Goal: Task Accomplishment & Management: Complete application form

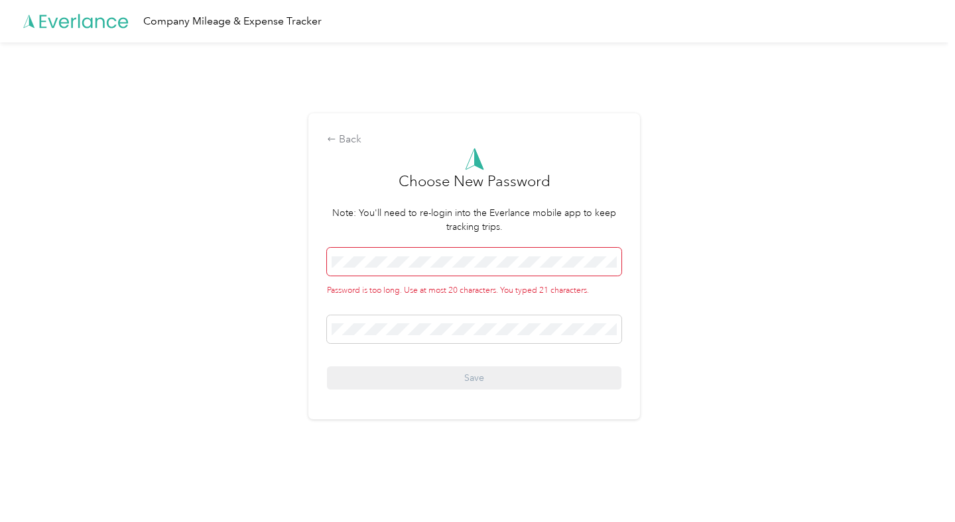
click at [281, 268] on div "Back Choose New Password Note: You'll need to re-login into the Everlance mobil…" at bounding box center [474, 271] width 948 height 459
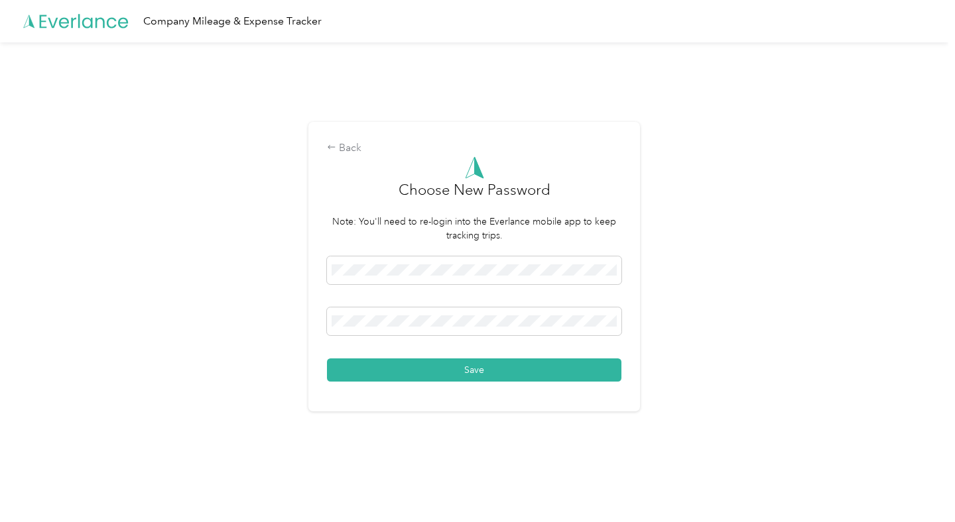
click at [465, 382] on div "Back Choose New Password Note: You'll need to re-login into the Everlance mobil…" at bounding box center [473, 267] width 331 height 290
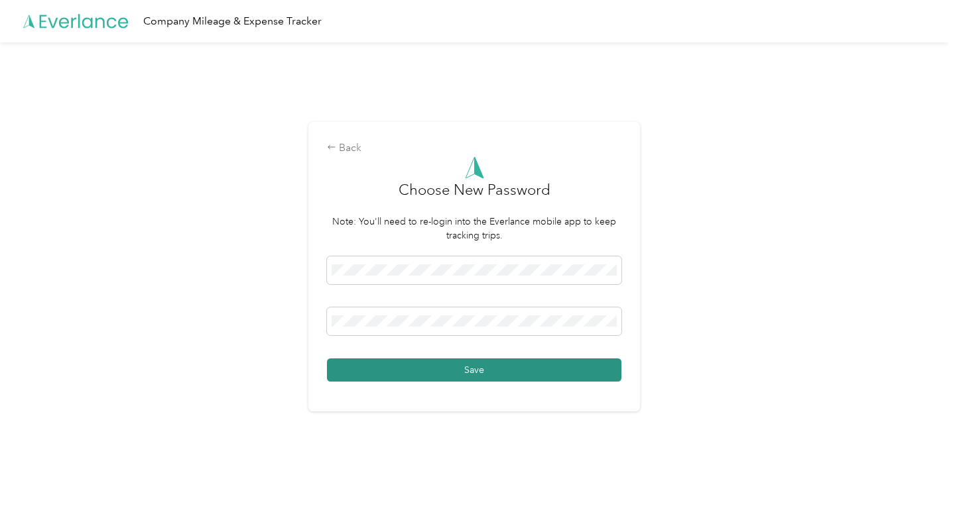
click at [468, 375] on button "Save" at bounding box center [474, 370] width 294 height 23
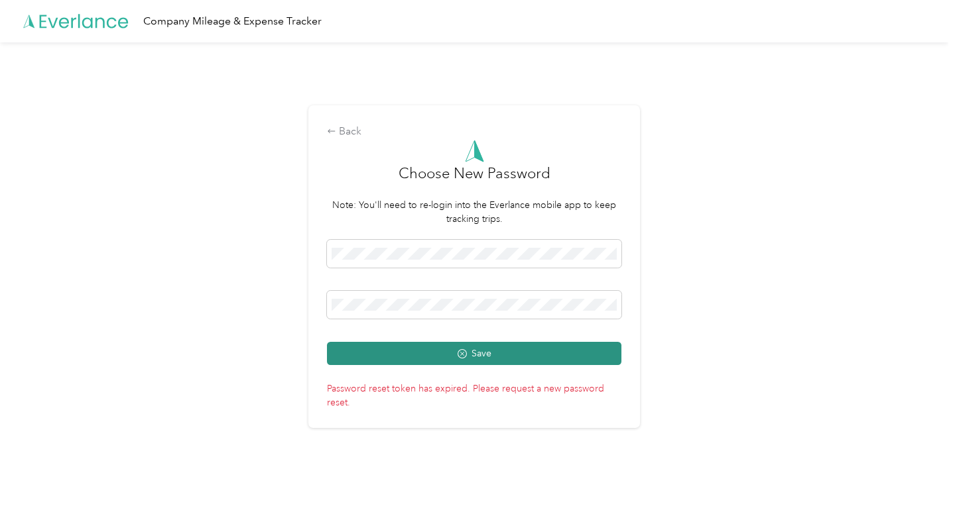
click at [480, 359] on button "Save" at bounding box center [474, 353] width 294 height 23
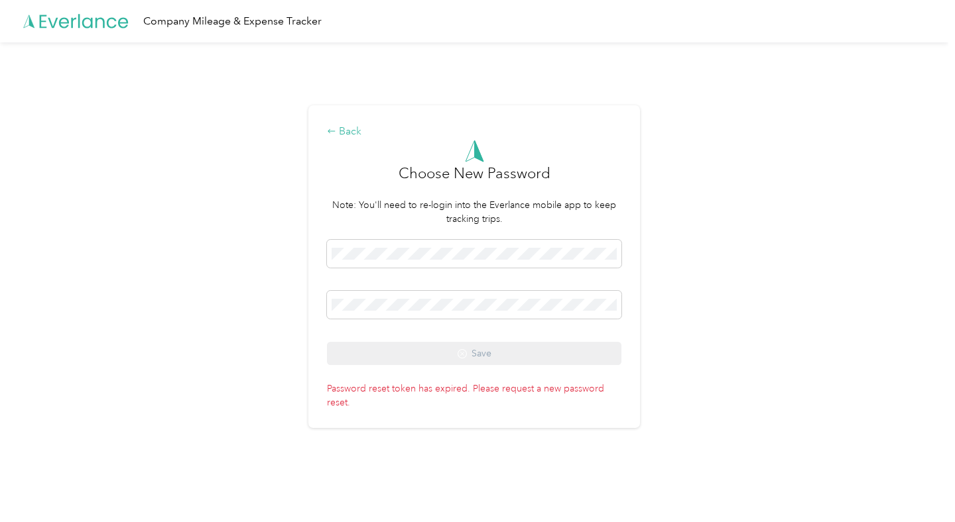
click at [355, 133] on div "Back" at bounding box center [474, 132] width 294 height 16
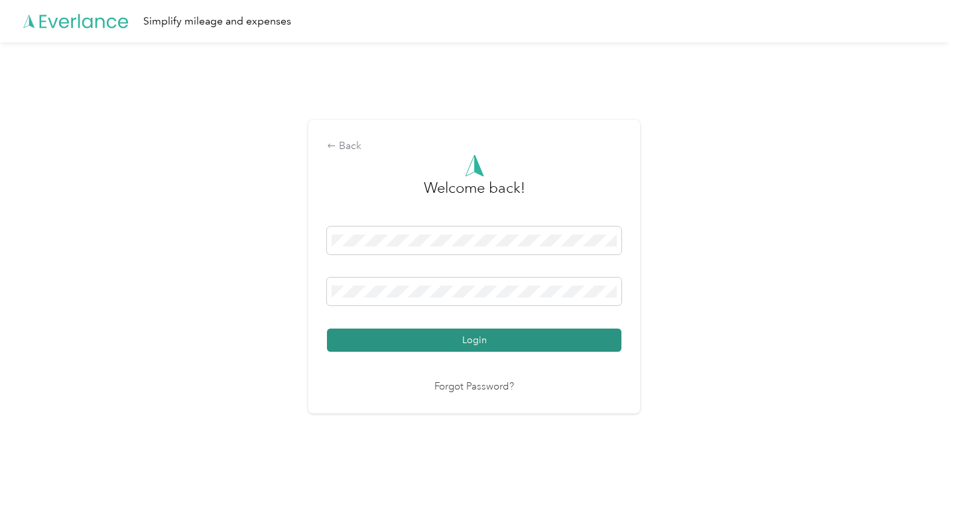
click at [465, 347] on button "Login" at bounding box center [474, 340] width 294 height 23
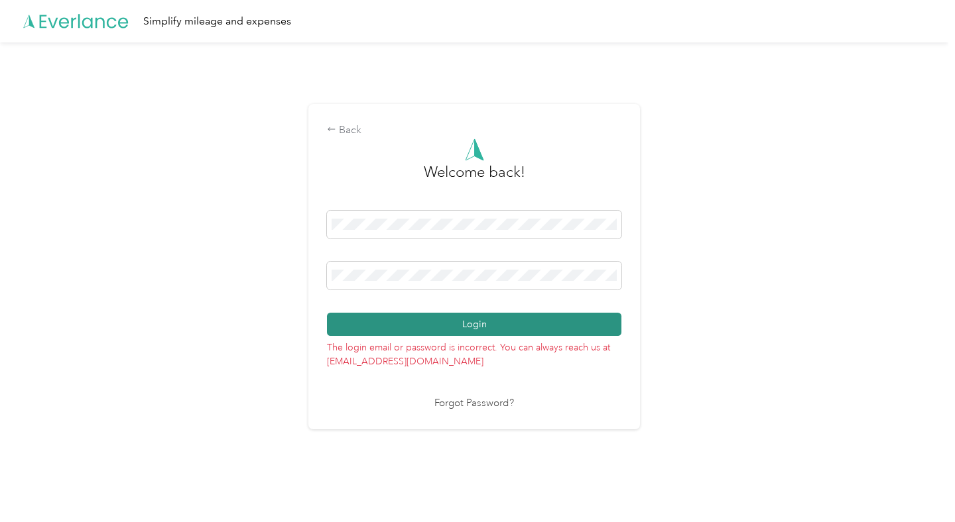
click at [489, 325] on button "Login" at bounding box center [474, 324] width 294 height 23
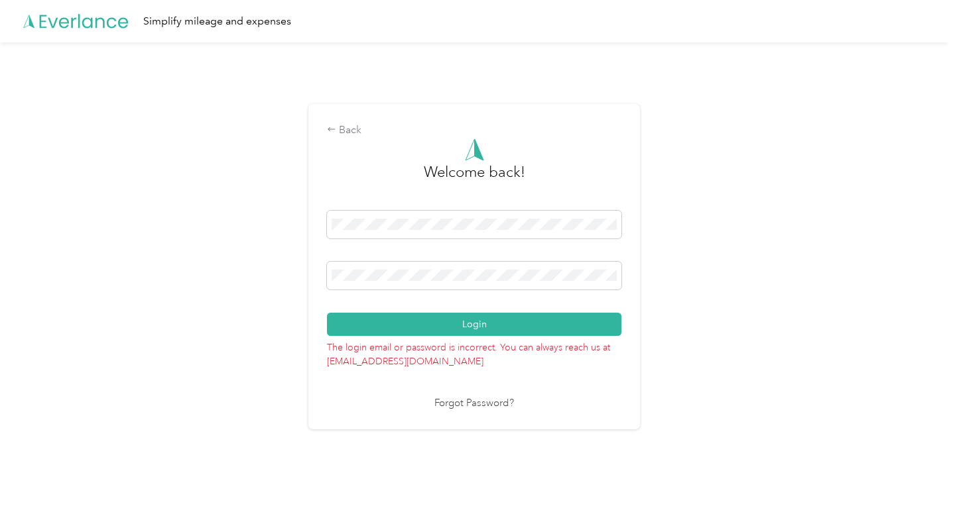
click at [477, 343] on p "The login email or password is incorrect. You can always reach us at [EMAIL_ADD…" at bounding box center [474, 352] width 294 height 32
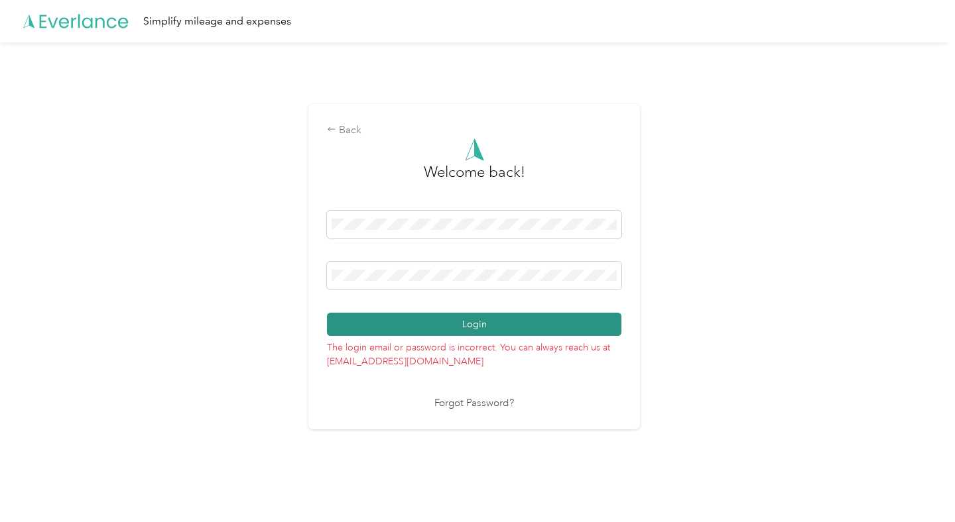
click at [480, 328] on button "Login" at bounding box center [474, 324] width 294 height 23
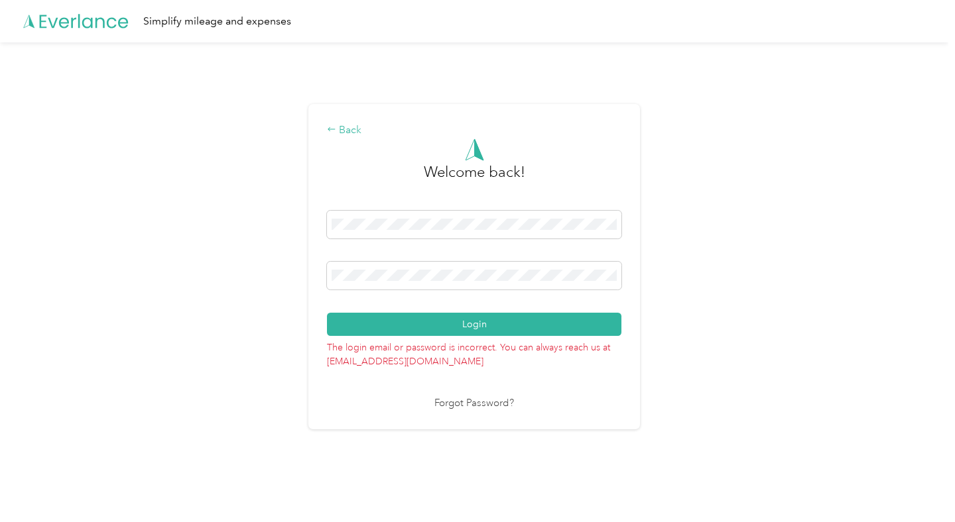
click at [334, 124] on div "Back" at bounding box center [474, 131] width 294 height 16
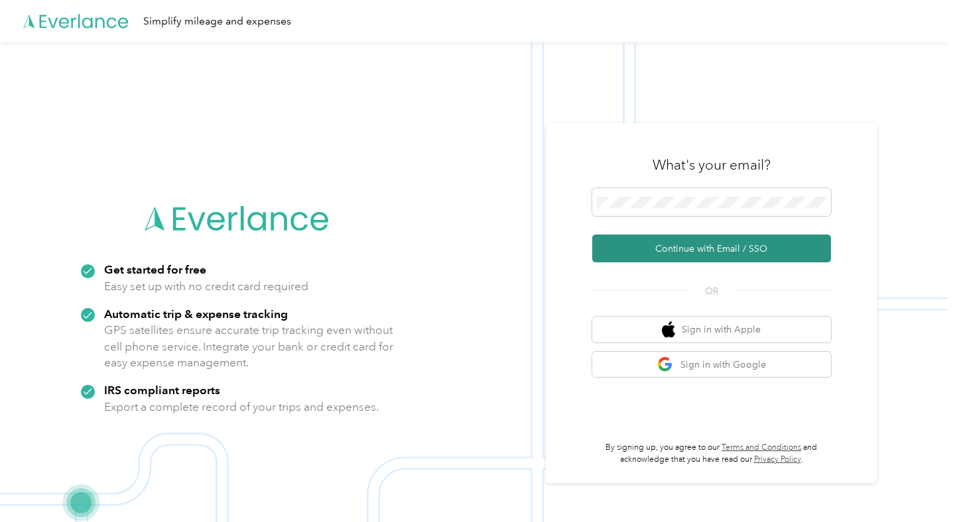
click at [699, 248] on button "Continue with Email / SSO" at bounding box center [711, 249] width 239 height 28
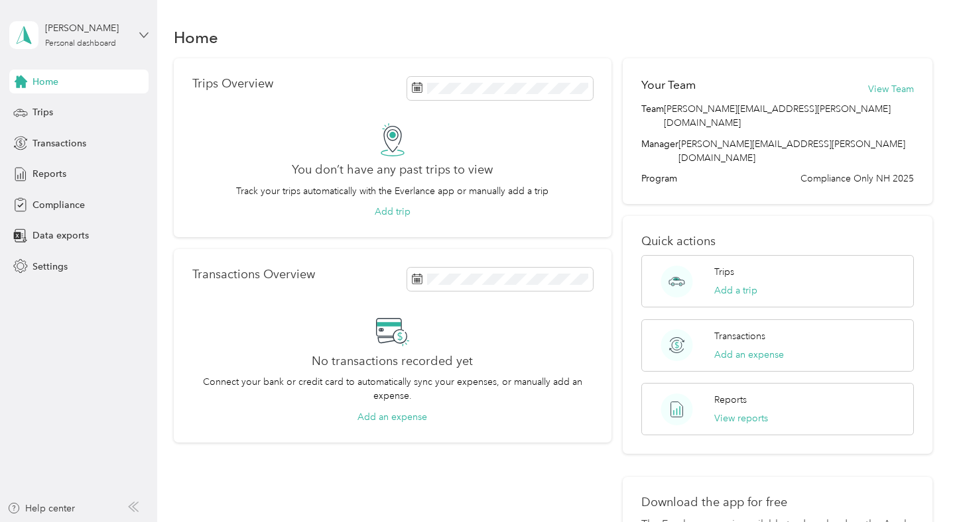
click at [144, 34] on icon at bounding box center [143, 34] width 9 height 9
click at [333, 19] on div "Home Trips Overview You don’t have any past trips to view Track your trips auto…" at bounding box center [552, 347] width 791 height 695
click at [58, 213] on div "Compliance" at bounding box center [78, 205] width 139 height 24
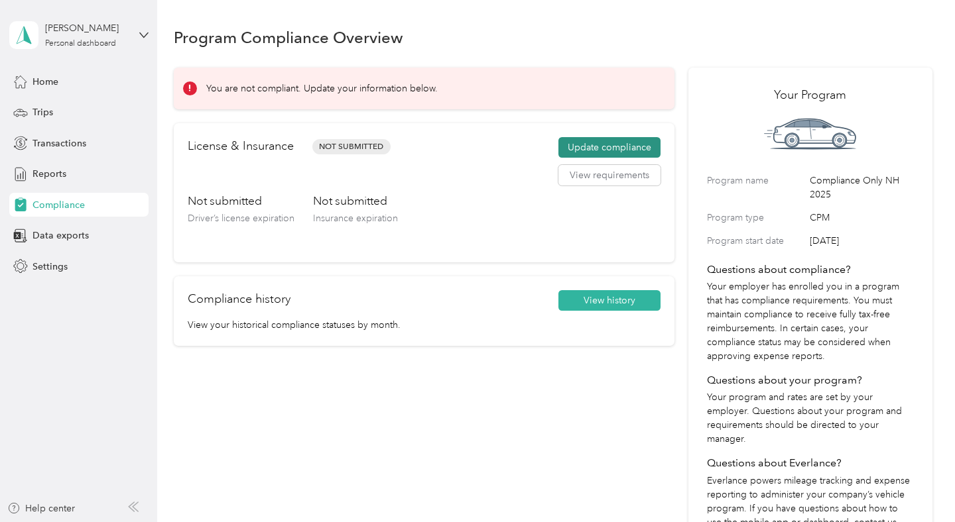
click at [620, 149] on button "Update compliance" at bounding box center [609, 147] width 102 height 21
